Goal: Transaction & Acquisition: Purchase product/service

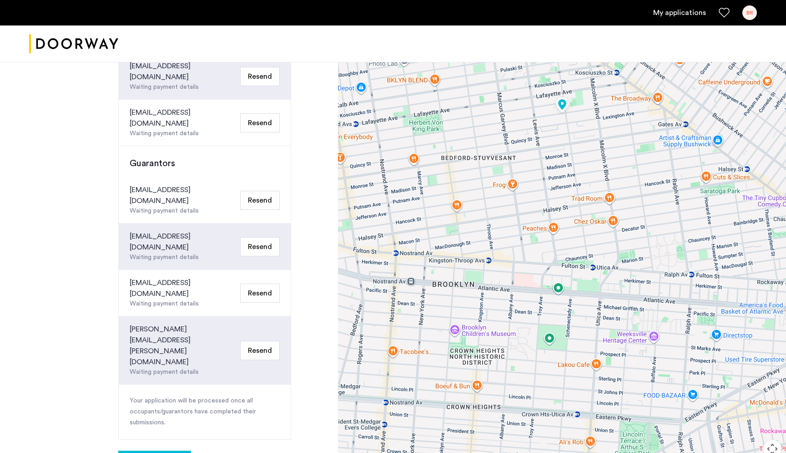
scroll to position [332, 0]
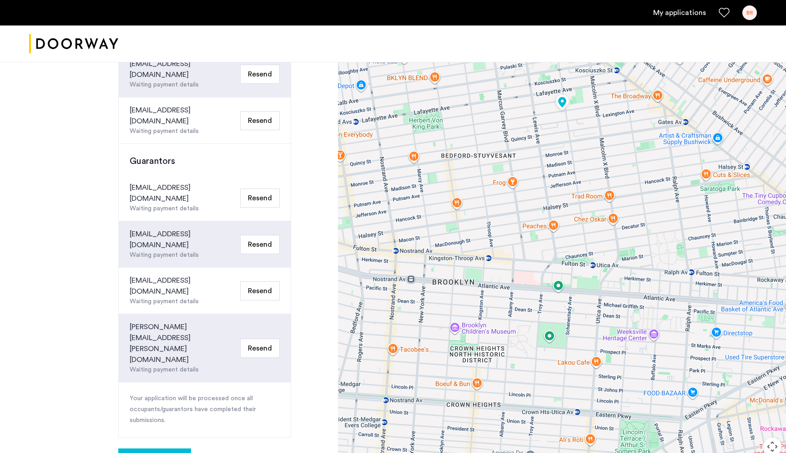
click at [152, 448] on button "Your applications" at bounding box center [154, 459] width 73 height 22
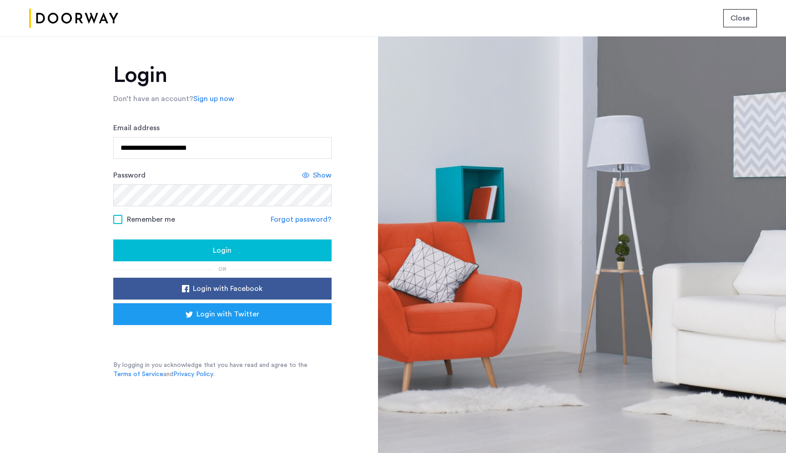
click at [236, 253] on div "Login" at bounding box center [223, 250] width 204 height 11
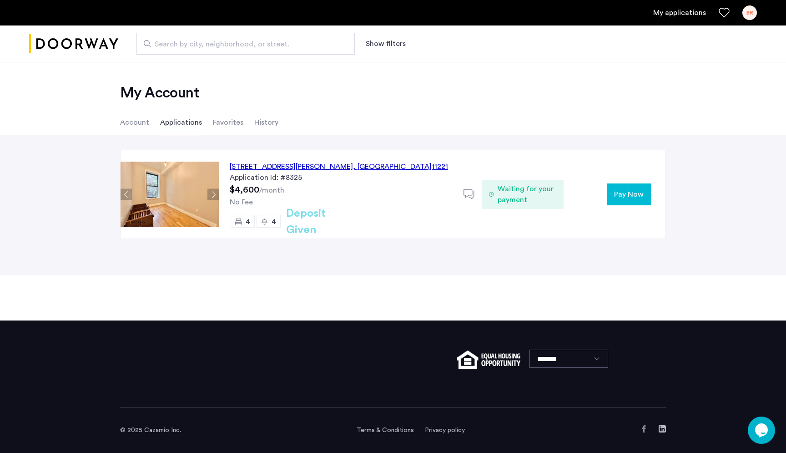
click at [630, 197] on span "Pay Now" at bounding box center [629, 194] width 30 height 11
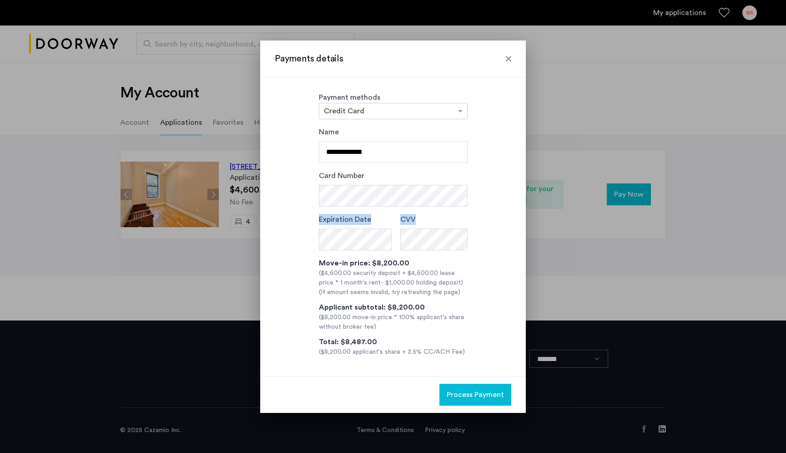
click at [481, 196] on div "**********" at bounding box center [393, 241] width 237 height 230
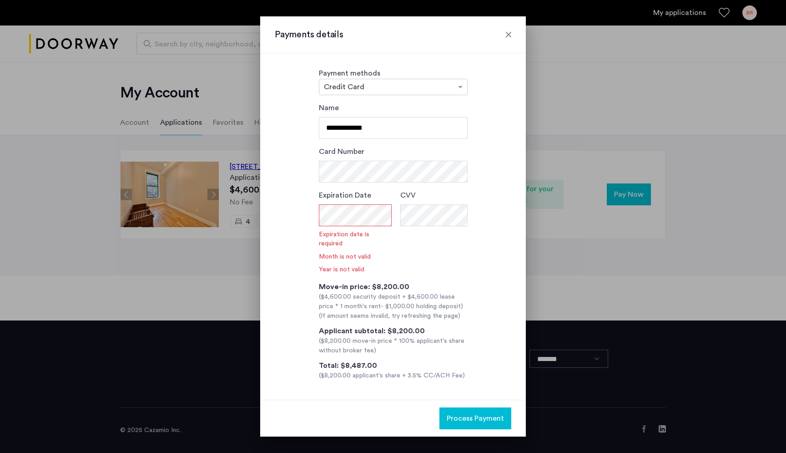
click at [508, 38] on div at bounding box center [508, 34] width 9 height 9
